Goal: Task Accomplishment & Management: Use online tool/utility

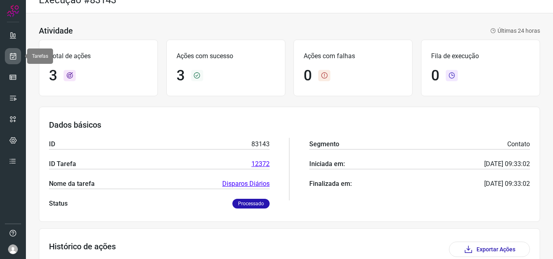
click at [11, 52] on icon at bounding box center [13, 56] width 8 height 8
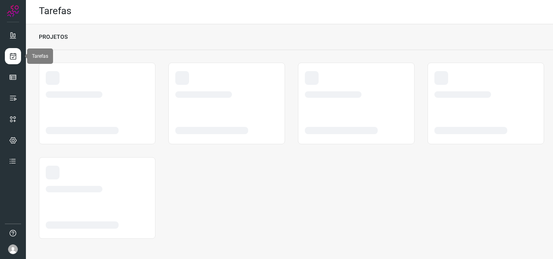
scroll to position [2, 0]
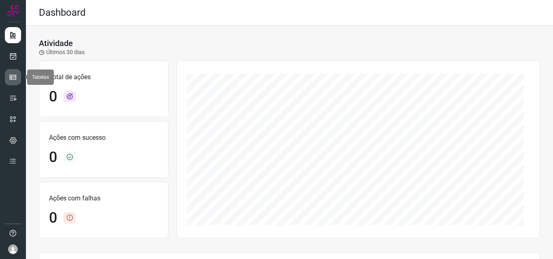
click at [13, 75] on icon at bounding box center [13, 77] width 8 height 8
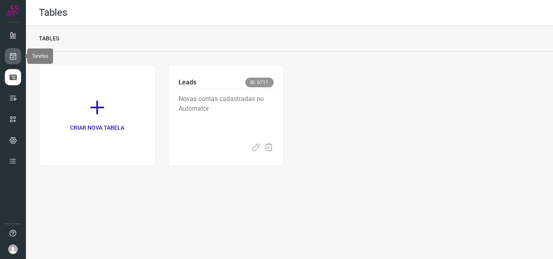
click at [16, 51] on link at bounding box center [13, 56] width 16 height 16
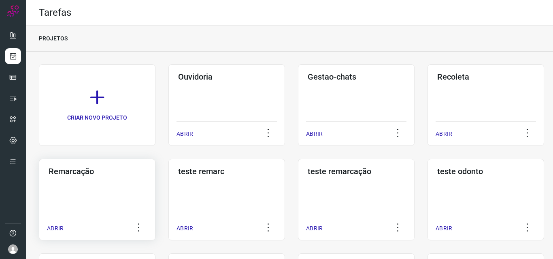
click at [84, 177] on div "Remarcação ABRIR" at bounding box center [97, 200] width 116 height 82
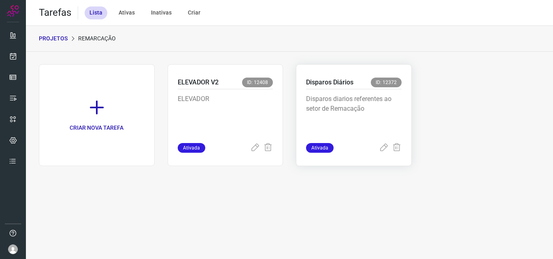
click at [309, 79] on p "Disparos Diários" at bounding box center [329, 83] width 47 height 10
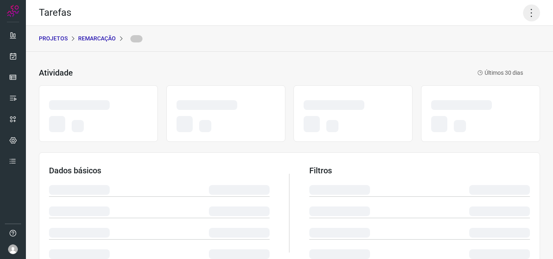
click at [524, 15] on icon at bounding box center [531, 12] width 17 height 17
click at [526, 9] on icon at bounding box center [531, 12] width 17 height 17
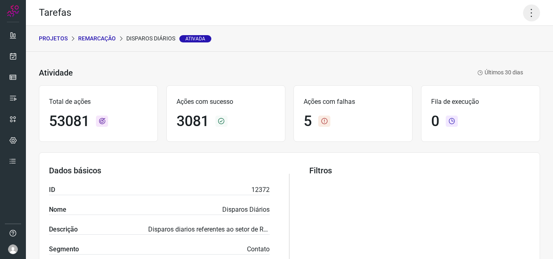
click at [526, 9] on icon at bounding box center [531, 12] width 17 height 17
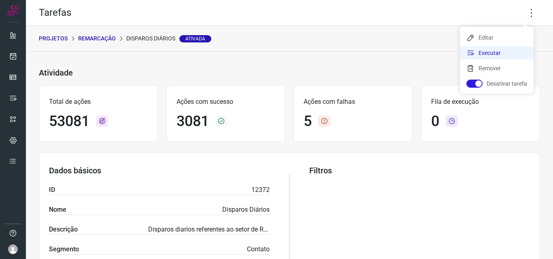
click at [490, 50] on li "Executar" at bounding box center [496, 53] width 74 height 13
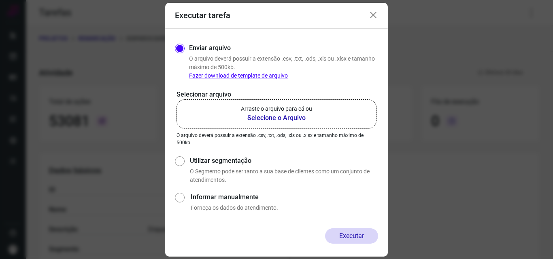
click at [257, 120] on b "Selecione o Arquivo" at bounding box center [276, 118] width 71 height 10
click at [0, 0] on input "Arraste o arquivo para cá ou Selecione o Arquivo" at bounding box center [0, 0] width 0 height 0
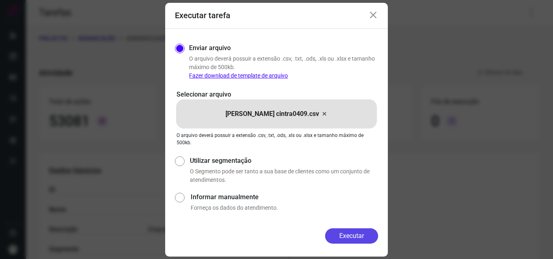
click at [354, 234] on button "Executar" at bounding box center [351, 236] width 53 height 15
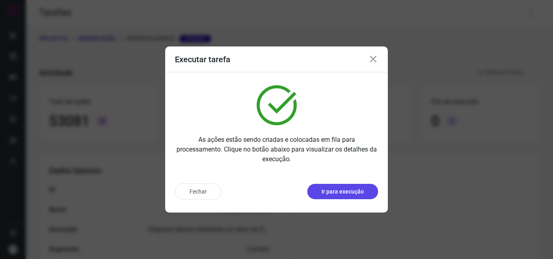
click at [339, 189] on p "Ir para execução" at bounding box center [342, 192] width 42 height 8
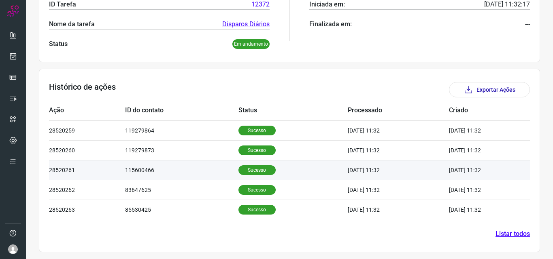
scroll to position [174, 0]
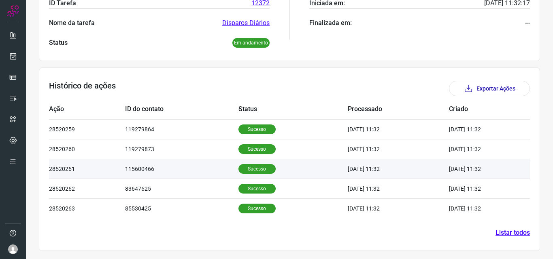
click at [252, 169] on p "Sucesso" at bounding box center [256, 169] width 37 height 10
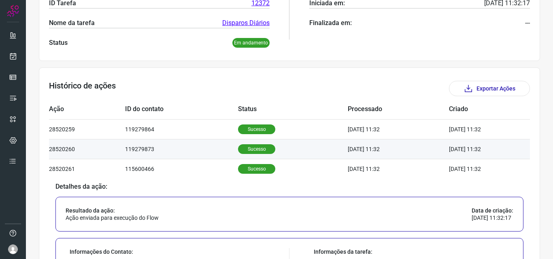
scroll to position [254, 0]
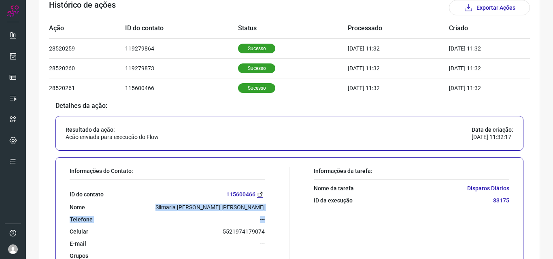
drag, startPoint x: 194, startPoint y: 207, endPoint x: 272, endPoint y: 212, distance: 77.8
click at [272, 212] on div "Informações do Contato: ID do contato 115600466 Nome Silmaria Ferreira Pau Ferr…" at bounding box center [178, 221] width 224 height 109
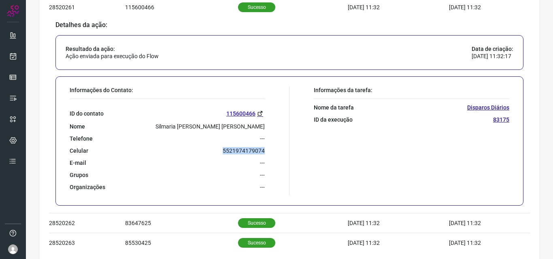
drag, startPoint x: 216, startPoint y: 151, endPoint x: 273, endPoint y: 149, distance: 57.1
click at [273, 149] on div "Informações do Contato: ID do contato 115600466 Nome Silmaria Ferreira Pau Ferr…" at bounding box center [178, 141] width 224 height 109
copy p "5521974179074"
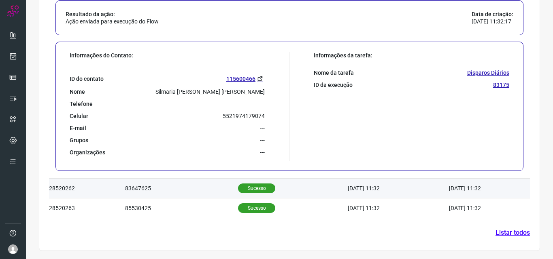
click at [252, 191] on p "Sucesso" at bounding box center [256, 189] width 37 height 10
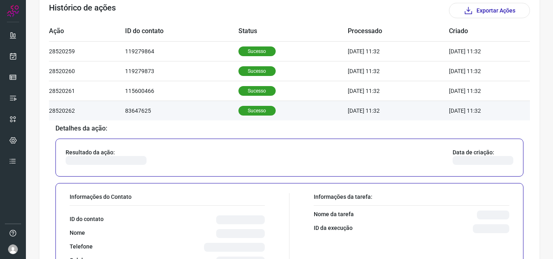
scroll to position [335, 0]
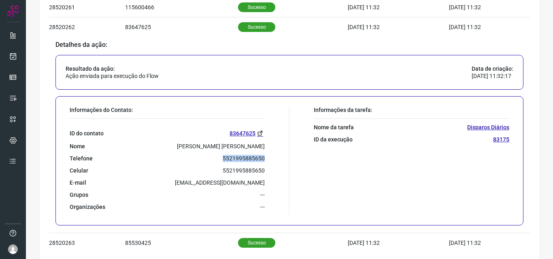
drag, startPoint x: 218, startPoint y: 157, endPoint x: 260, endPoint y: 159, distance: 41.7
click at [260, 159] on div "Telefone 5521995885650" at bounding box center [167, 158] width 195 height 7
copy p "5521995885650"
click at [11, 56] on icon at bounding box center [13, 56] width 8 height 8
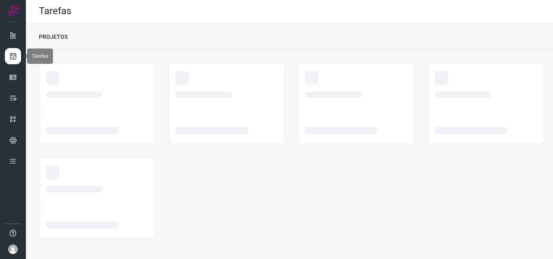
scroll to position [2, 0]
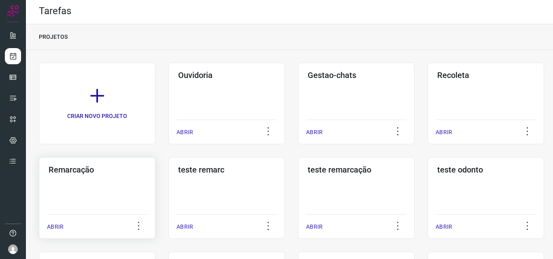
click at [79, 172] on h3 "Remarcação" at bounding box center [97, 170] width 97 height 10
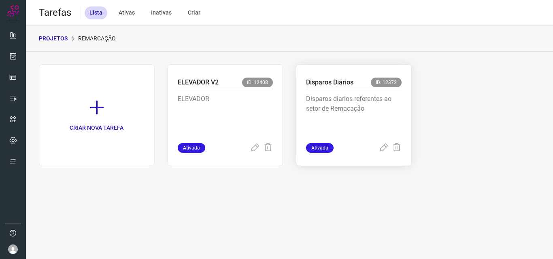
click at [330, 80] on p "Disparos Diários" at bounding box center [329, 83] width 47 height 10
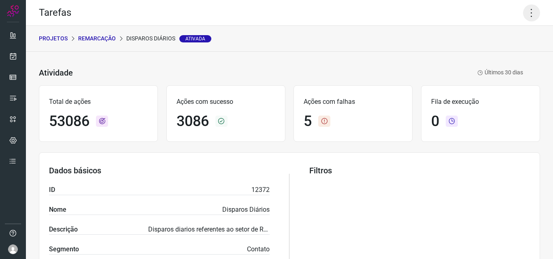
click at [528, 10] on icon at bounding box center [531, 12] width 17 height 17
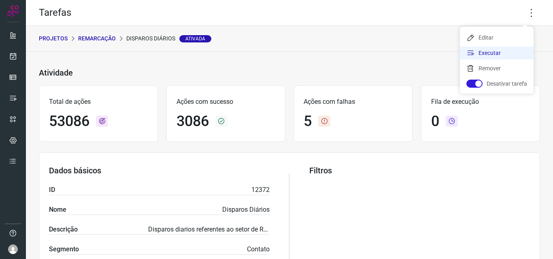
click at [498, 51] on li "Executar" at bounding box center [496, 53] width 74 height 13
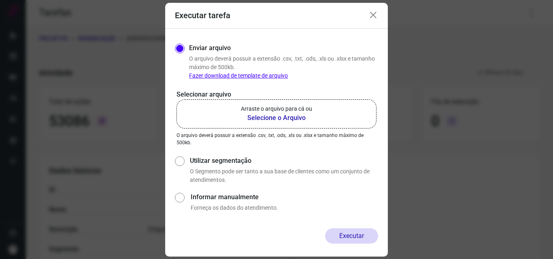
click at [259, 117] on b "Selecione o Arquivo" at bounding box center [276, 118] width 71 height 10
click at [0, 0] on input "Arraste o arquivo para cá ou Selecione o Arquivo" at bounding box center [0, 0] width 0 height 0
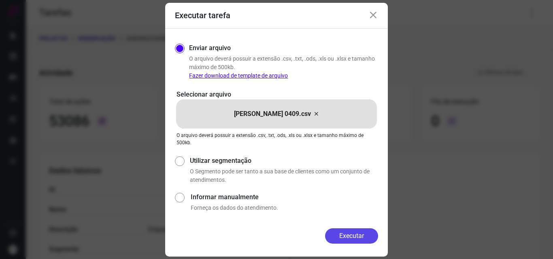
click at [351, 234] on button "Executar" at bounding box center [351, 236] width 53 height 15
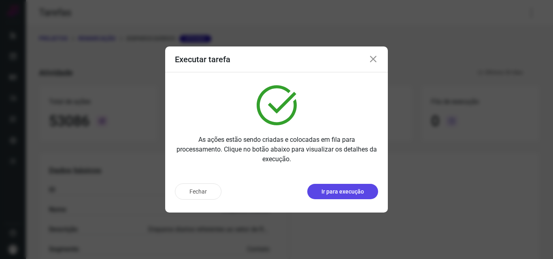
click at [350, 193] on p "Ir para execução" at bounding box center [342, 192] width 42 height 8
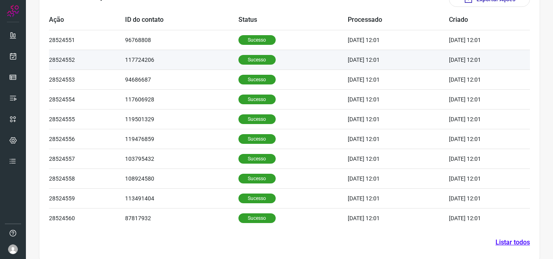
scroll to position [273, 0]
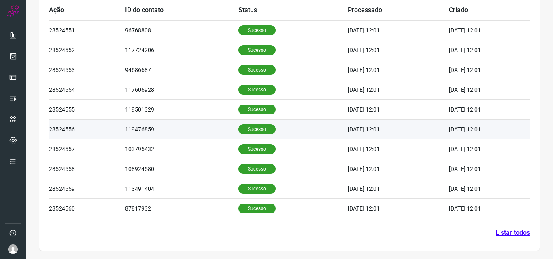
click at [243, 130] on p "Sucesso" at bounding box center [256, 130] width 37 height 10
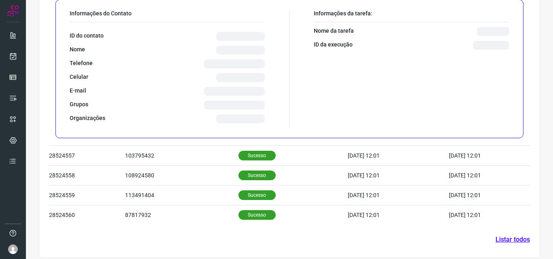
scroll to position [469, 0]
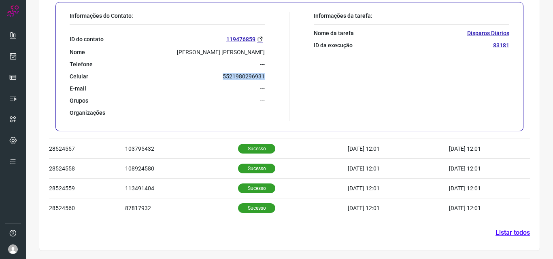
drag, startPoint x: 216, startPoint y: 76, endPoint x: 268, endPoint y: 77, distance: 52.6
click at [268, 77] on div "Informações do Contato: ID do contato 119476859 Nome Jennifer Da Silva Teixeira…" at bounding box center [178, 66] width 224 height 109
copy p "5521980296931"
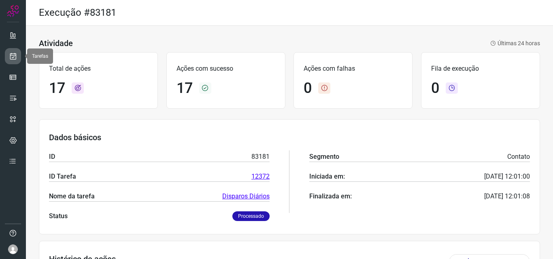
click at [15, 56] on icon at bounding box center [13, 56] width 8 height 8
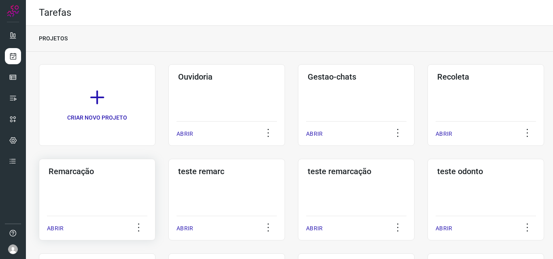
click at [72, 174] on h3 "Remarcação" at bounding box center [97, 172] width 97 height 10
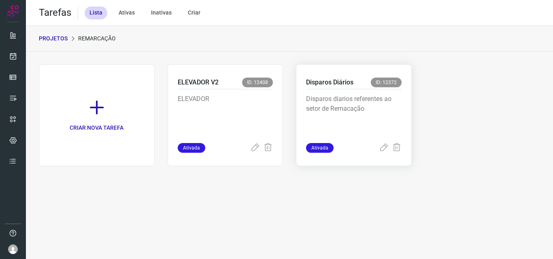
click at [325, 76] on div "Disparos Diários ID: 12372 Disparos diarios referentes ao setor de Remacação At…" at bounding box center [354, 115] width 116 height 102
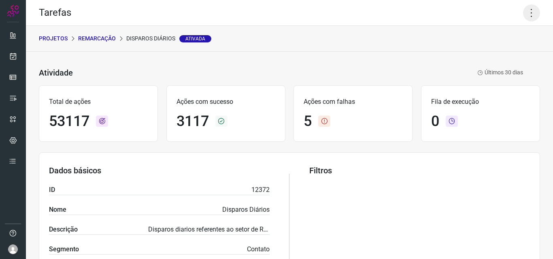
click at [523, 12] on icon at bounding box center [531, 12] width 17 height 17
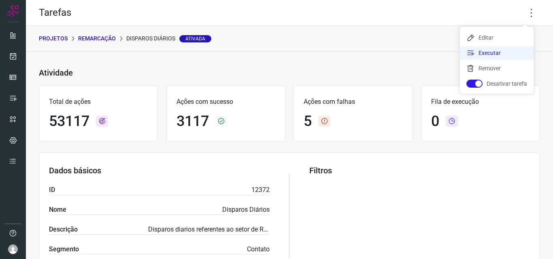
click at [487, 51] on li "Executar" at bounding box center [496, 53] width 74 height 13
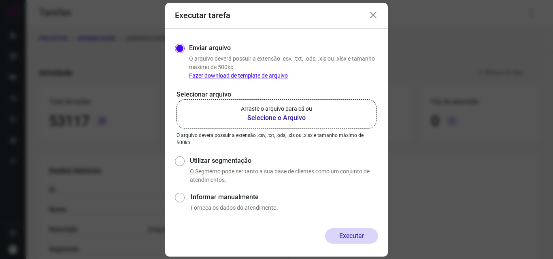
click at [269, 115] on b "Selecione o Arquivo" at bounding box center [276, 118] width 71 height 10
click at [0, 0] on input "Arraste o arquivo para cá ou Selecione o Arquivo" at bounding box center [0, 0] width 0 height 0
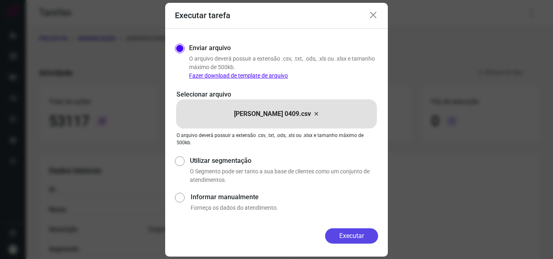
click at [355, 235] on button "Executar" at bounding box center [351, 236] width 53 height 15
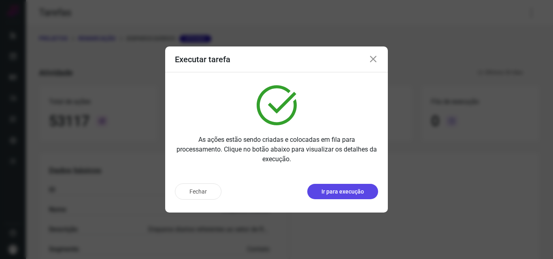
click at [354, 197] on button "Ir para execução" at bounding box center [342, 191] width 71 height 15
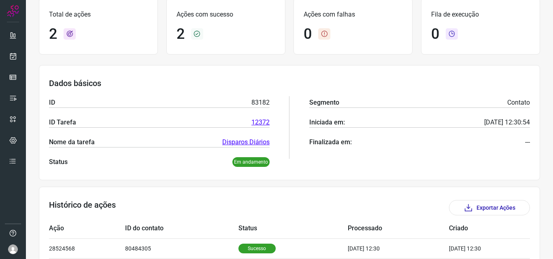
scroll to position [114, 0]
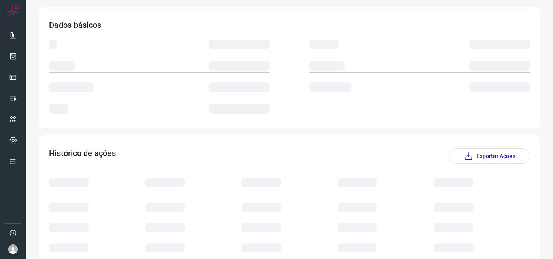
scroll to position [114, 0]
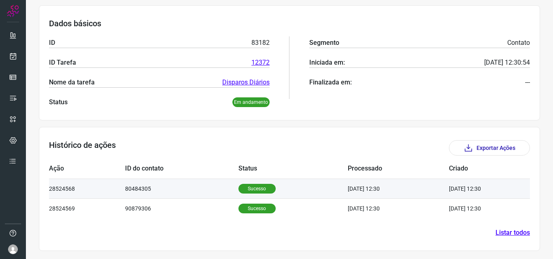
click at [238, 186] on p "Sucesso" at bounding box center [256, 189] width 37 height 10
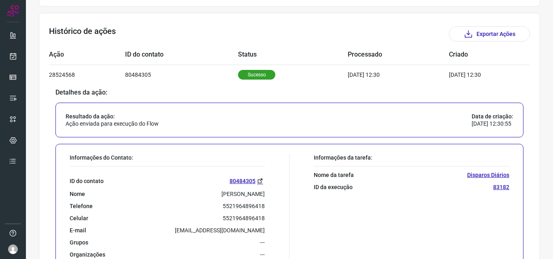
scroll to position [243, 0]
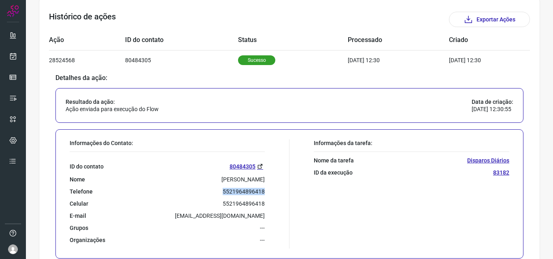
drag, startPoint x: 219, startPoint y: 190, endPoint x: 262, endPoint y: 191, distance: 42.9
click at [262, 191] on div "Informações do Contato: ID do contato 80484305 Nome [PERSON_NAME] de Castro Tel…" at bounding box center [178, 194] width 224 height 109
copy p "5521964896418"
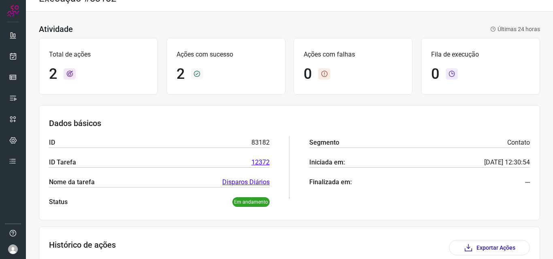
scroll to position [0, 0]
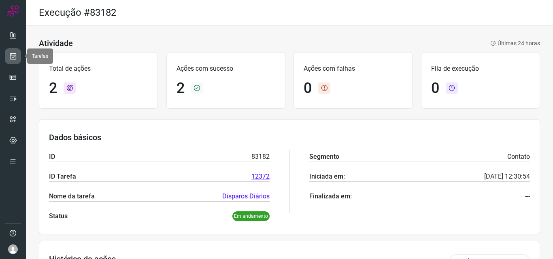
click at [11, 53] on icon at bounding box center [13, 56] width 8 height 8
